Goal: Find specific page/section: Find specific page/section

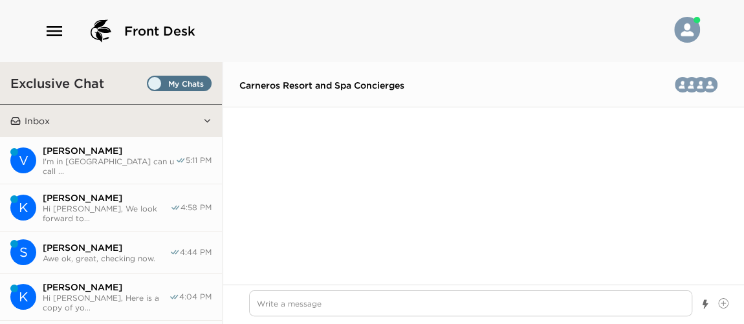
scroll to position [2640, 0]
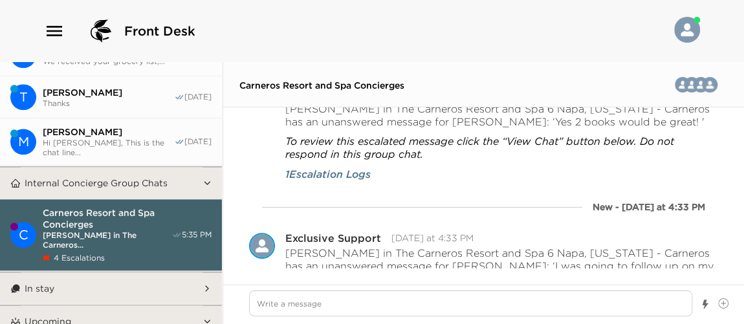
click at [121, 101] on span "Thanks" at bounding box center [108, 103] width 131 height 10
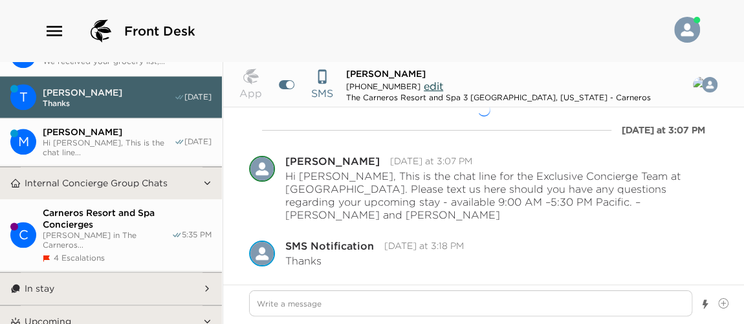
type textarea "x"
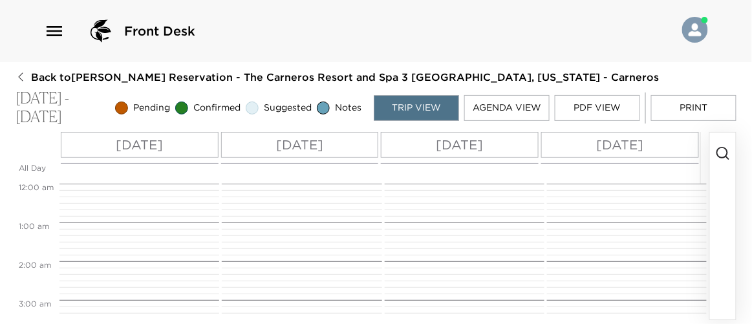
scroll to position [349, 0]
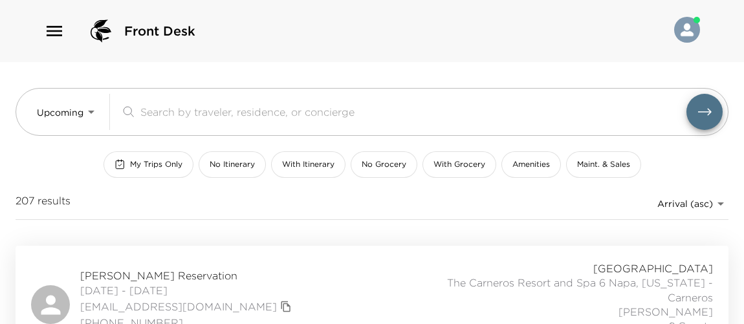
scroll to position [235, 0]
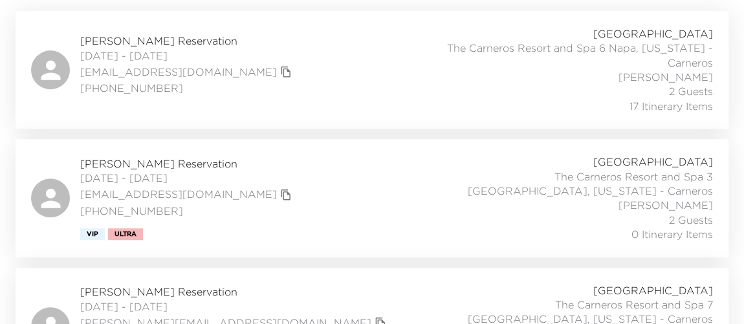
click at [296, 94] on div "Bill Reilly Reservation 10/02/2025 - 10/06/2025 billr@championtitle.com (703) 3…" at bounding box center [372, 70] width 682 height 87
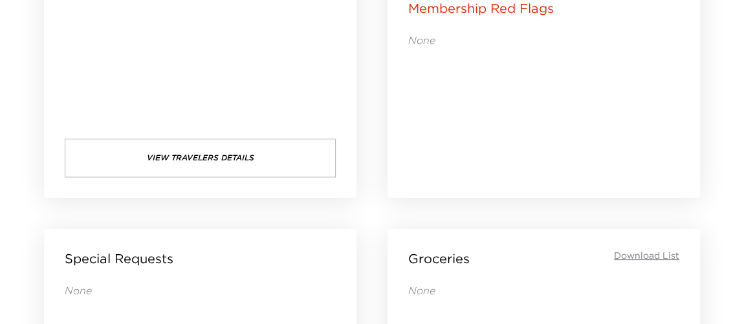
scroll to position [1133, 0]
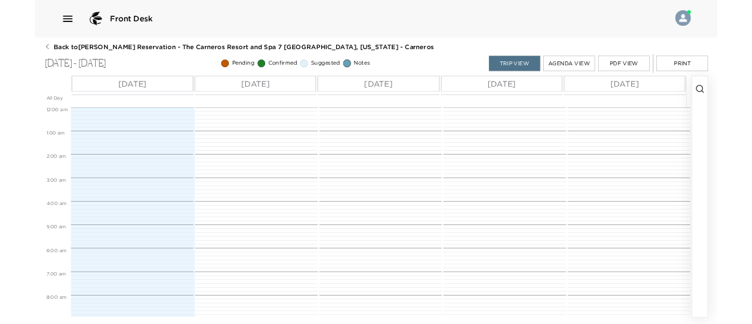
scroll to position [387, 0]
